Goal: Task Accomplishment & Management: Use online tool/utility

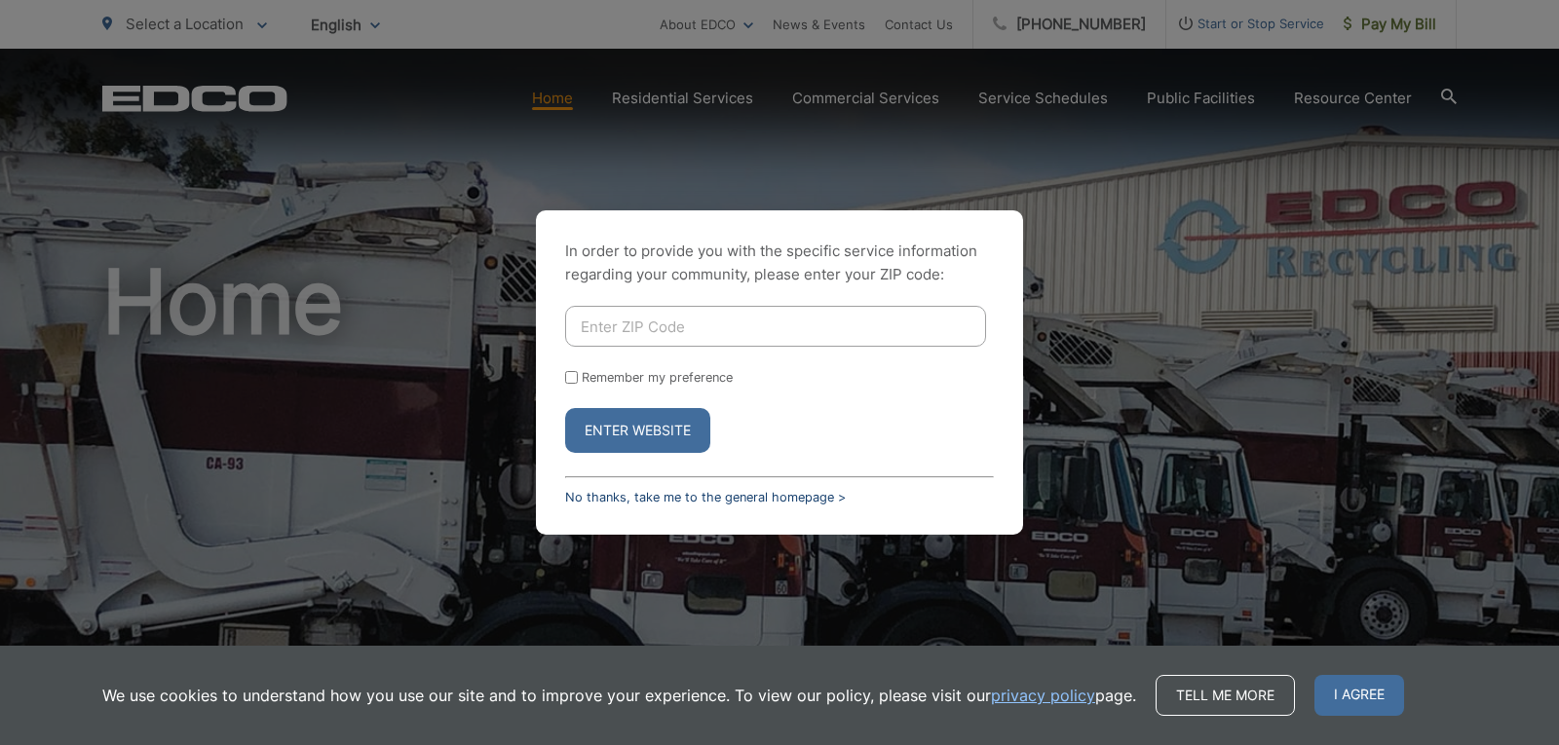
click at [768, 494] on link "No thanks, take me to the general homepage >" at bounding box center [705, 497] width 281 height 15
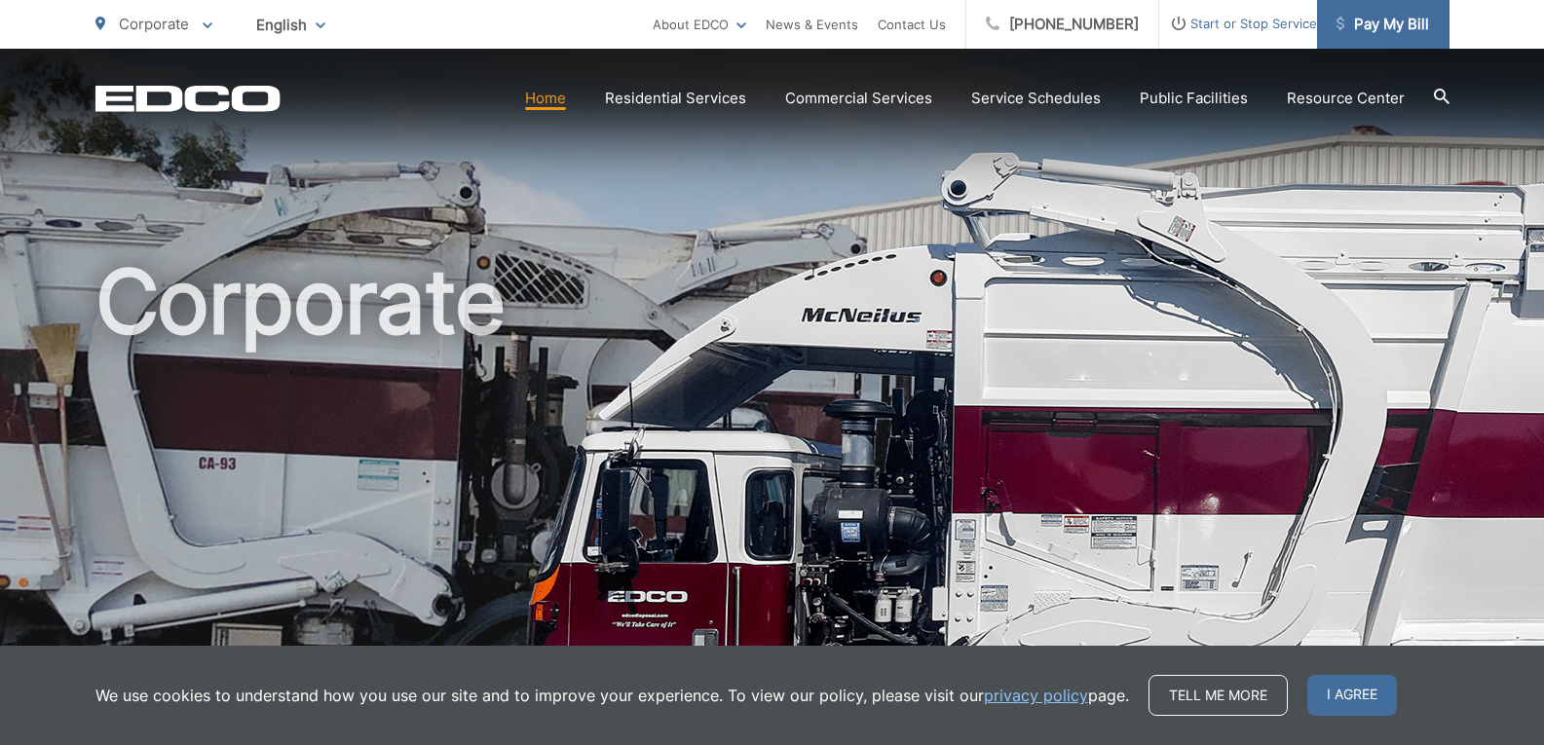
click at [1374, 31] on span "Pay My Bill" at bounding box center [1383, 24] width 93 height 23
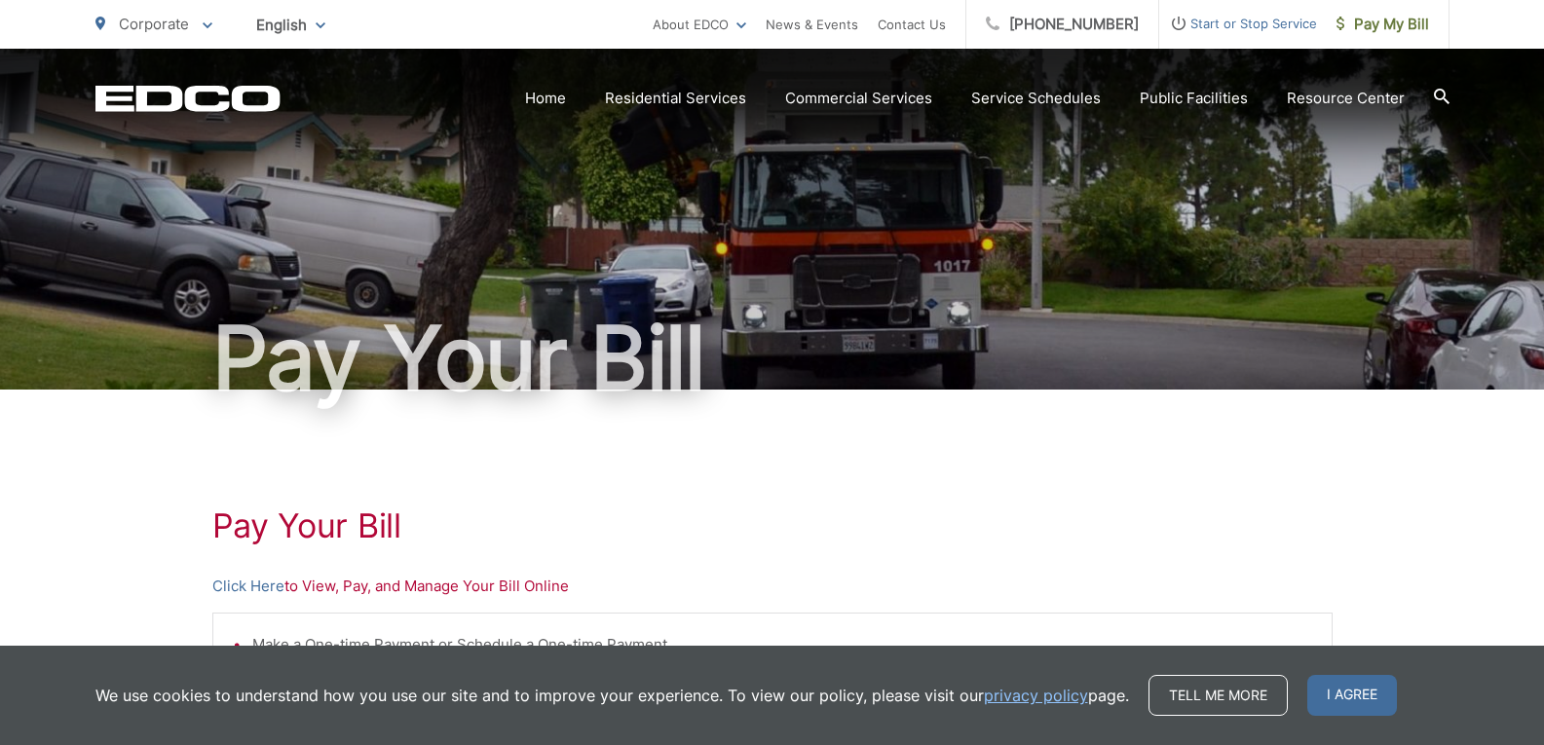
scroll to position [195, 0]
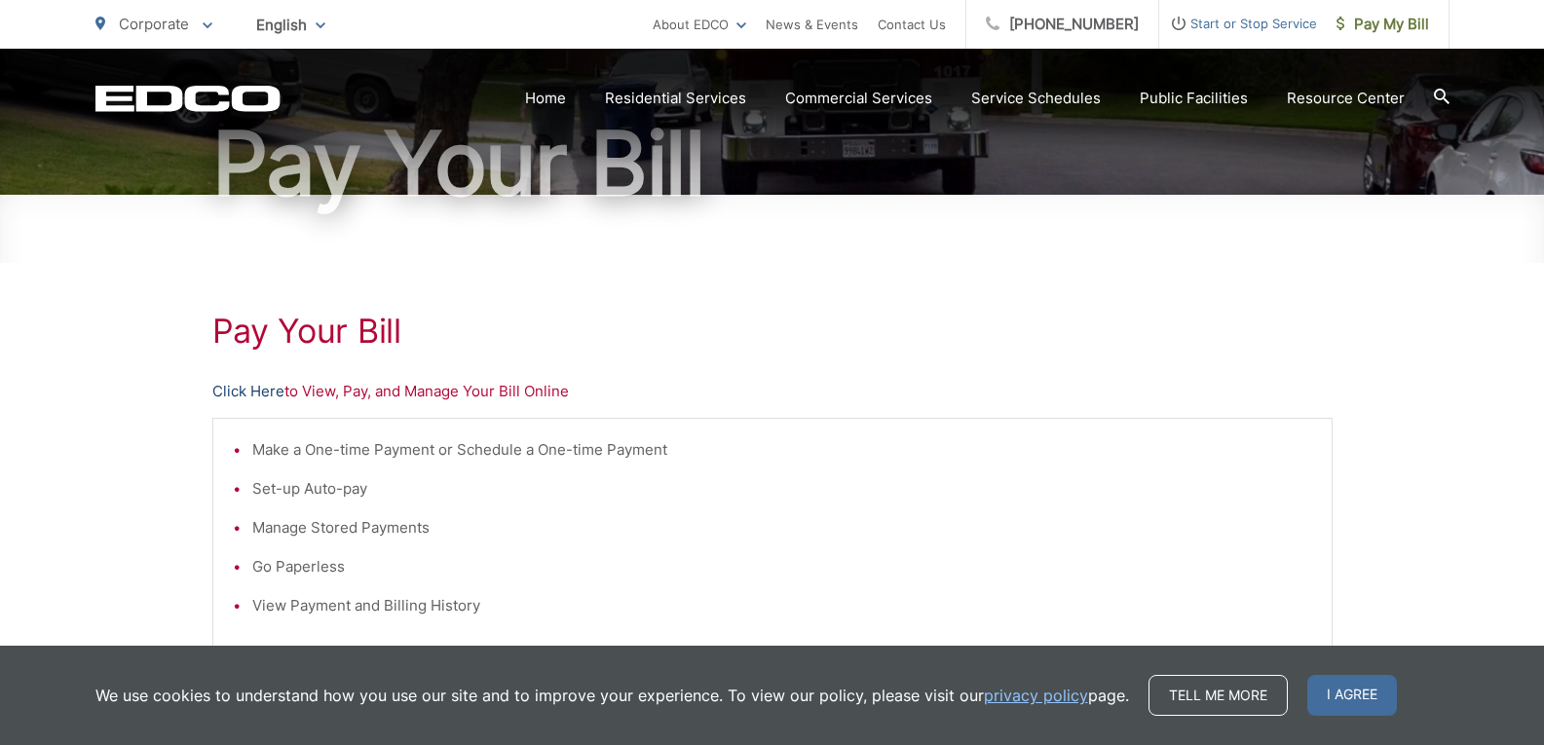
click at [259, 385] on link "Click Here" at bounding box center [248, 391] width 72 height 23
click at [243, 385] on link "Click Here" at bounding box center [248, 391] width 72 height 23
